Goal: Information Seeking & Learning: Learn about a topic

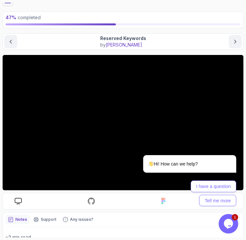
scroll to position [28, 0]
click at [193, 119] on div "Hi! How can we help? I have a question Tell me more" at bounding box center [180, 152] width 117 height 115
click at [232, 146] on icon "Chat attention grabber" at bounding box center [232, 146] width 6 height 6
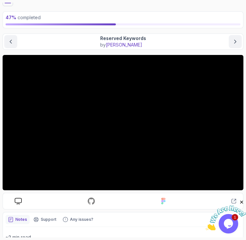
click at [242, 201] on icon "Close" at bounding box center [242, 202] width 6 height 6
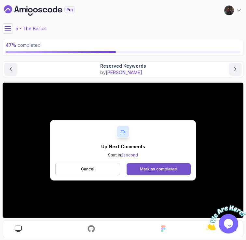
click at [144, 168] on div "Mark as completed" at bounding box center [158, 169] width 37 height 5
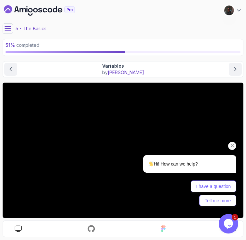
click at [231, 146] on icon "Chat attention grabber" at bounding box center [232, 146] width 6 height 6
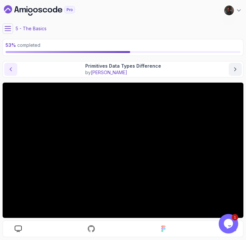
click at [5, 69] on button "previous content" at bounding box center [10, 69] width 13 height 13
click at [229, 68] on button "next content" at bounding box center [235, 69] width 13 height 13
click at [6, 32] on icon at bounding box center [8, 28] width 7 height 7
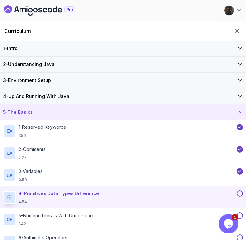
click at [58, 114] on div "5 - The Basics" at bounding box center [123, 112] width 240 height 7
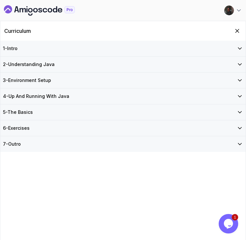
click at [54, 127] on div "6 - Exercises" at bounding box center [123, 128] width 240 height 7
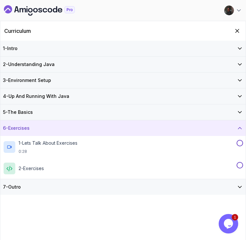
click at [54, 127] on div "6 - Exercises" at bounding box center [123, 128] width 240 height 7
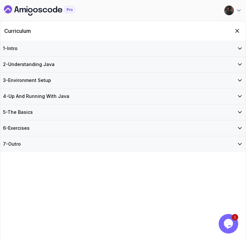
click at [54, 115] on div "5 - The Basics" at bounding box center [123, 112] width 240 height 7
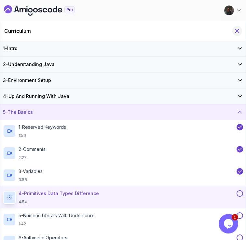
click at [235, 34] on button "Hide Curriculum for mobile" at bounding box center [237, 31] width 10 height 10
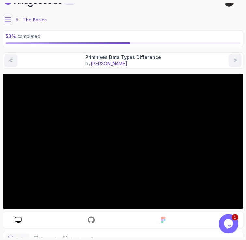
scroll to position [9, 0]
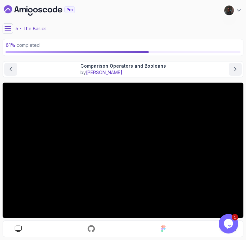
click at [9, 31] on icon at bounding box center [8, 28] width 7 height 7
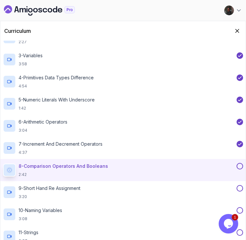
scroll to position [117, 0]
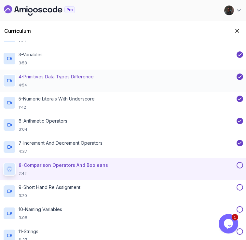
click at [74, 85] on p "4:54" at bounding box center [56, 85] width 75 height 5
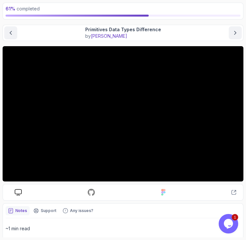
scroll to position [57, 0]
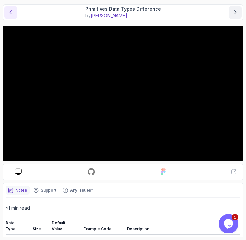
click at [7, 14] on icon "previous content" at bounding box center [10, 12] width 7 height 7
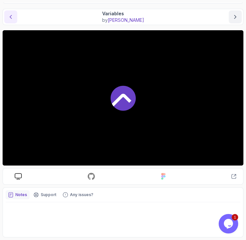
scroll to position [52, 0]
click at [232, 16] on icon "next content" at bounding box center [235, 17] width 7 height 7
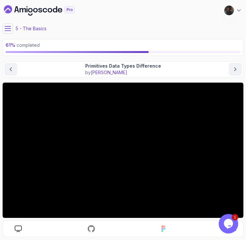
click at [7, 29] on icon at bounding box center [8, 28] width 7 height 7
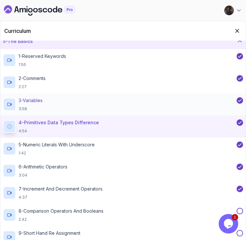
scroll to position [77, 0]
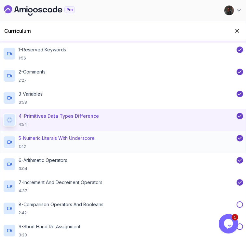
click at [76, 146] on p "1:42" at bounding box center [57, 146] width 76 height 5
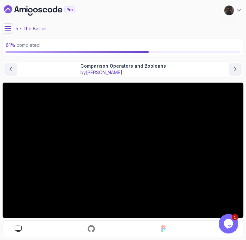
click at [5, 32] on icon at bounding box center [8, 28] width 7 height 7
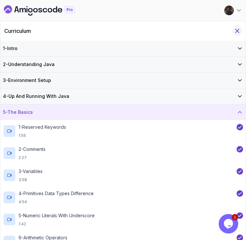
click at [236, 31] on icon "Hide Curriculum for mobile" at bounding box center [238, 31] width 4 height 4
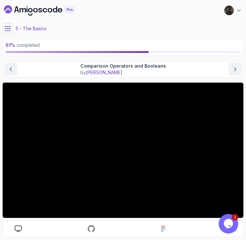
scroll to position [52, 0]
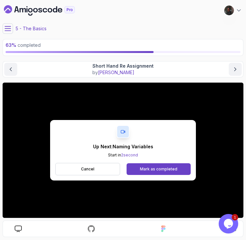
click at [8, 30] on icon at bounding box center [8, 28] width 7 height 7
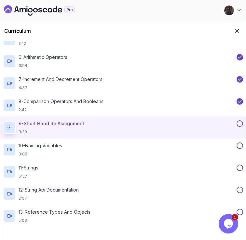
scroll to position [187, 0]
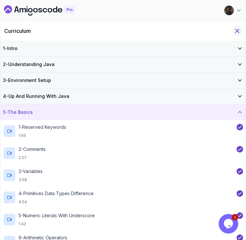
click at [239, 33] on icon "Hide Curriculum for mobile" at bounding box center [237, 30] width 7 height 7
